Goal: Find contact information: Obtain details needed to contact an individual or organization

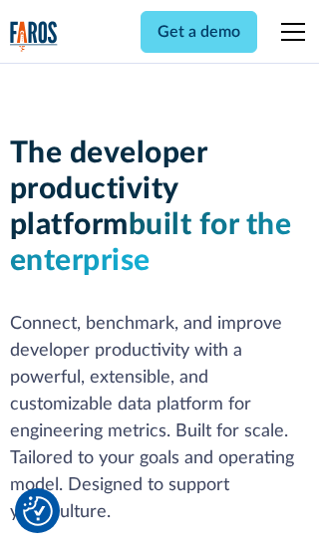
scroll to position [301, 0]
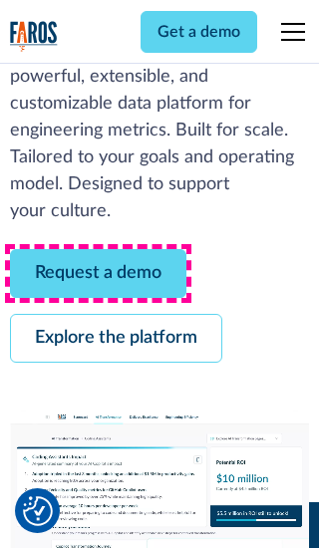
click at [98, 273] on link "Request a demo" at bounding box center [98, 273] width 176 height 49
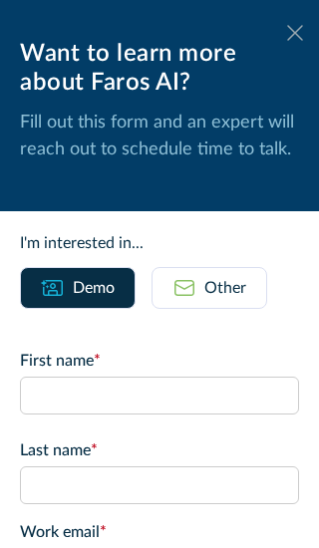
click at [295, 33] on icon at bounding box center [295, 32] width 16 height 15
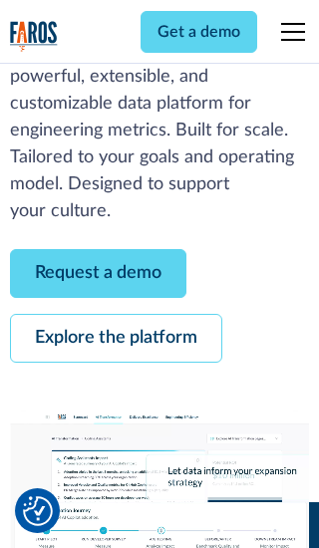
scroll to position [365, 0]
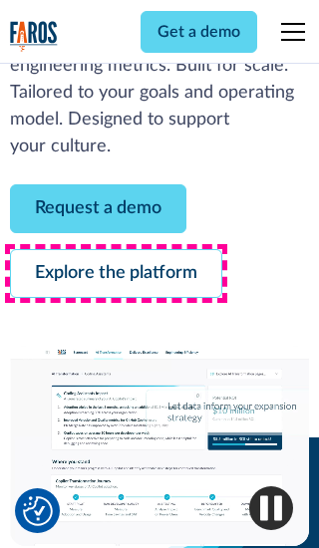
click at [115, 273] on link "Explore the platform" at bounding box center [116, 273] width 212 height 49
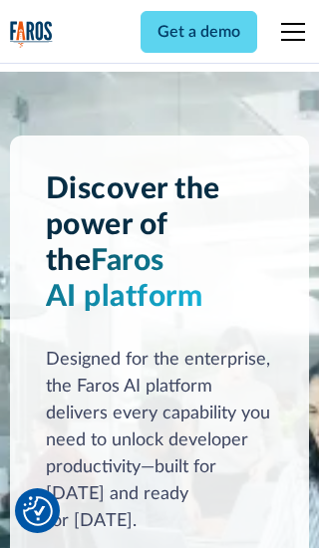
scroll to position [14962, 0]
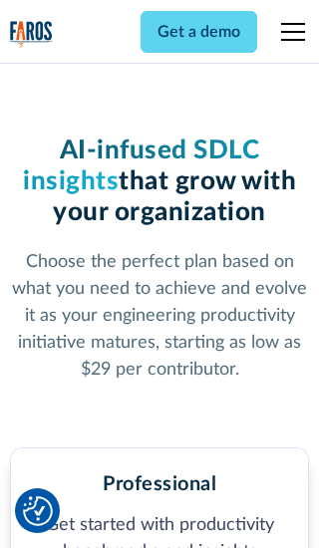
scroll to position [3093, 0]
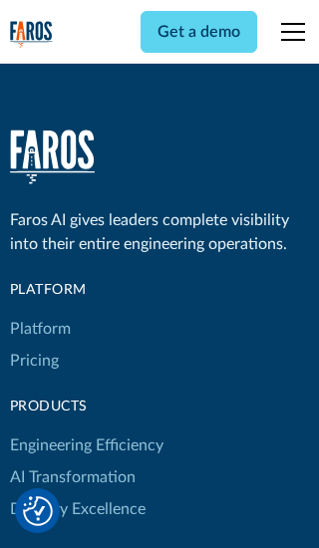
click at [39, 313] on link "Platform" at bounding box center [40, 329] width 61 height 32
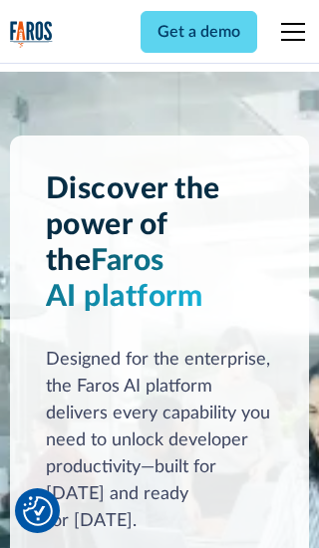
scroll to position [15601, 0]
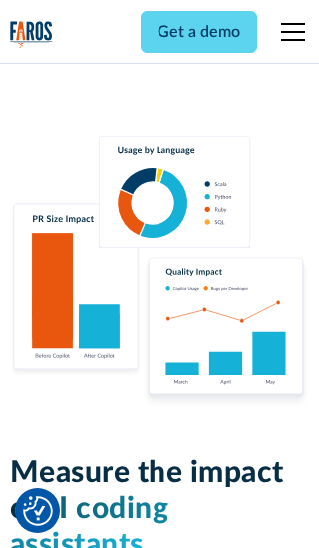
scroll to position [12355, 0]
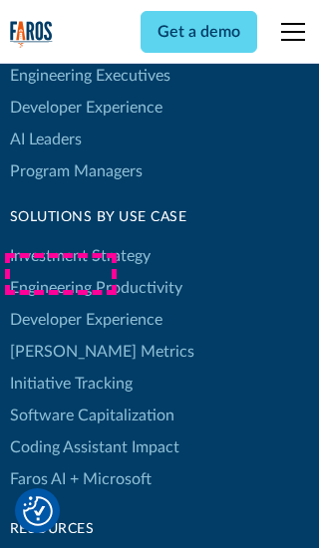
click at [60, 335] on link "[PERSON_NAME] Metrics" at bounding box center [102, 351] width 184 height 32
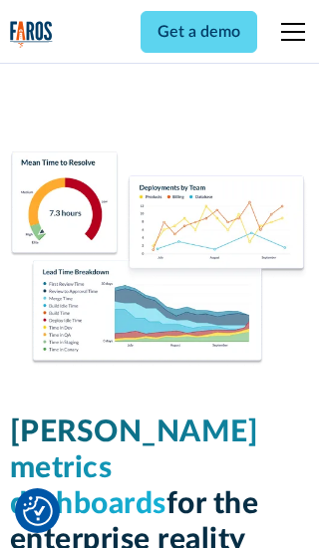
scroll to position [8725, 0]
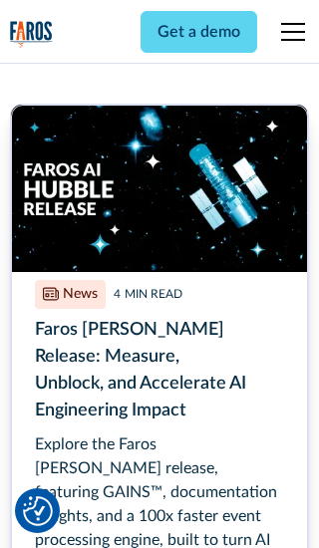
scroll to position [9005, 0]
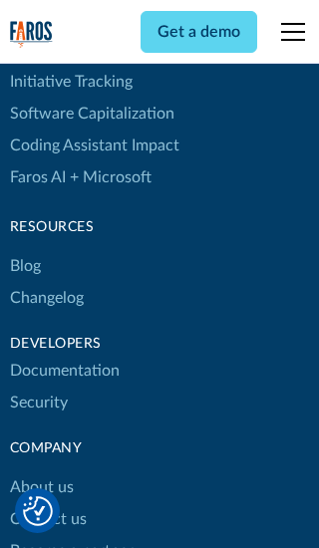
click at [46, 282] on link "Changelog" at bounding box center [47, 298] width 74 height 32
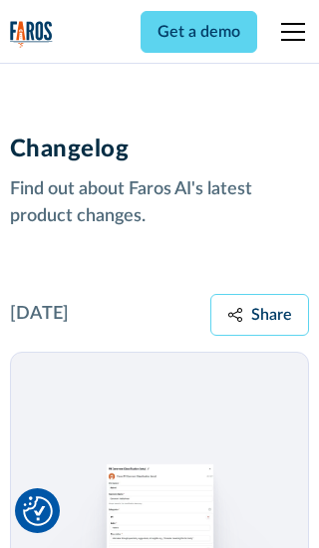
scroll to position [24054, 0]
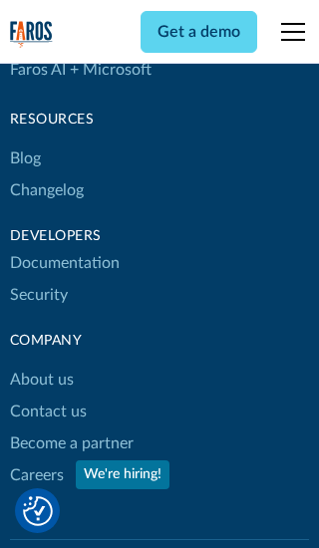
click at [41, 363] on link "About us" at bounding box center [42, 379] width 64 height 32
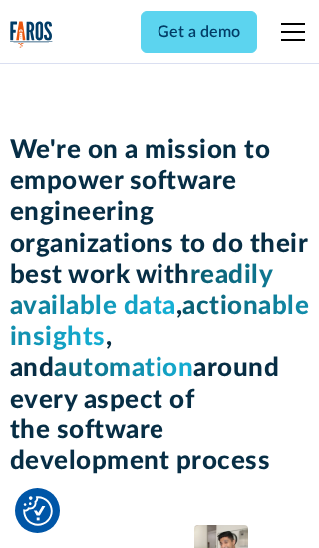
scroll to position [6873, 0]
